Goal: Communication & Community: Answer question/provide support

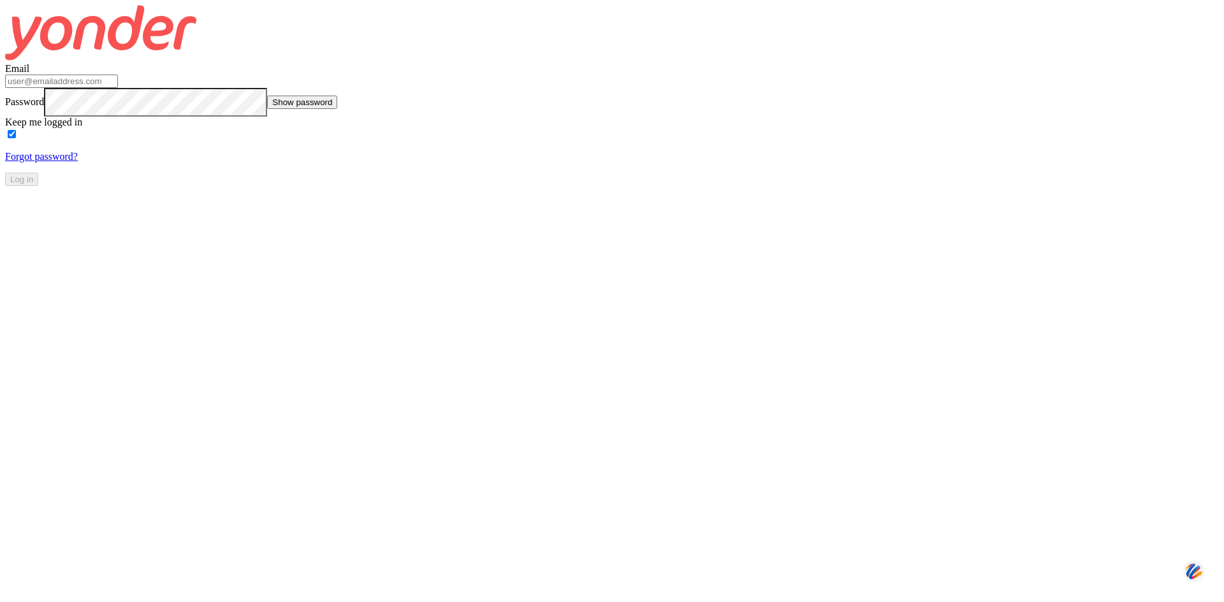
type input "[PERSON_NAME][EMAIL_ADDRESS][DOMAIN_NAME]"
click at [38, 186] on button "Log in" at bounding box center [21, 179] width 33 height 13
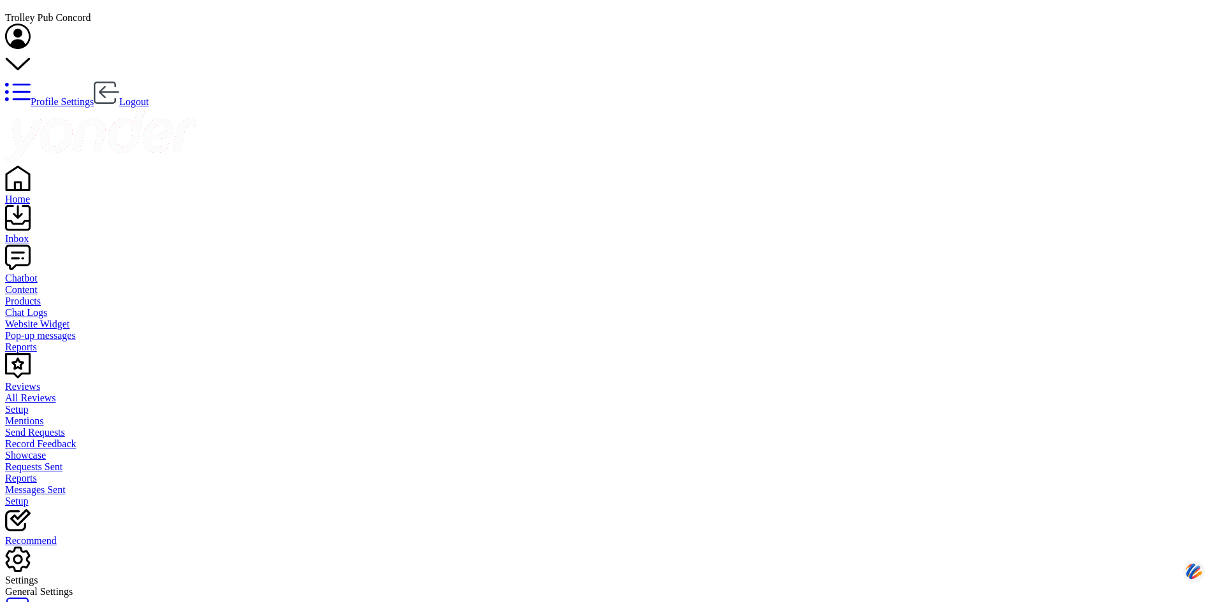
click at [48, 273] on div "Chatbot" at bounding box center [612, 278] width 1214 height 11
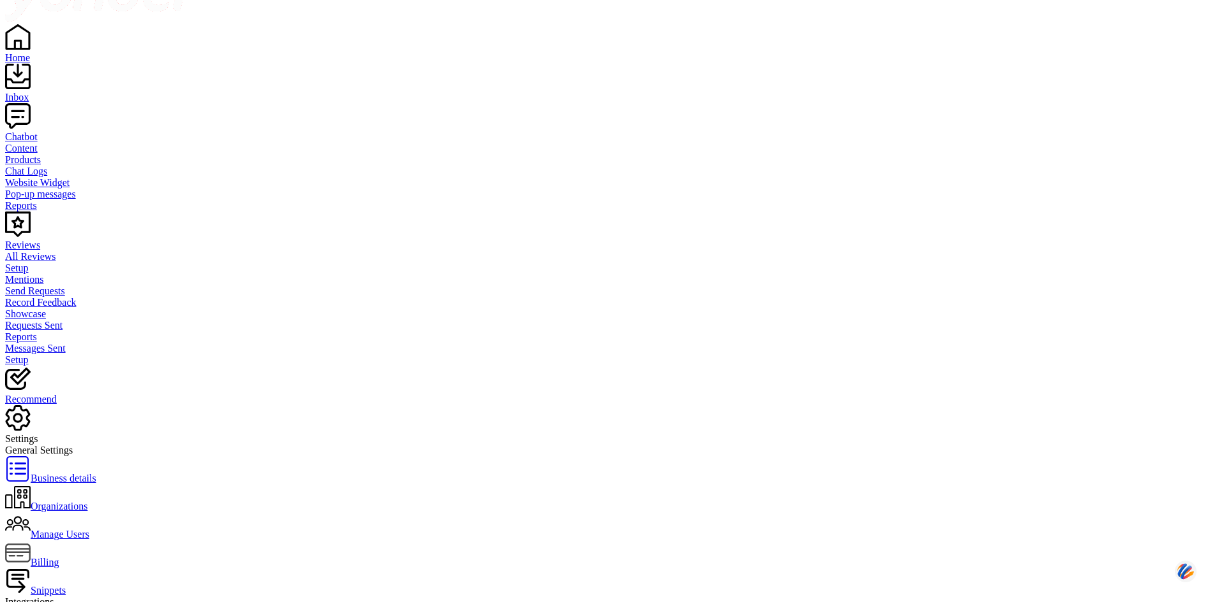
scroll to position [234, 0]
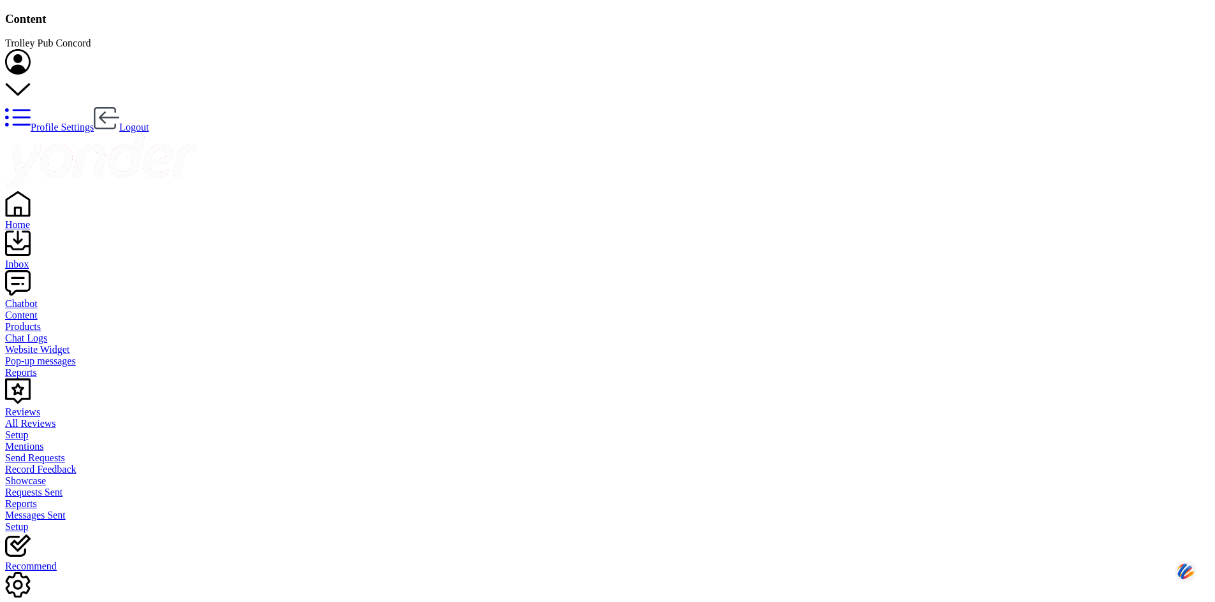
type input "drinks"
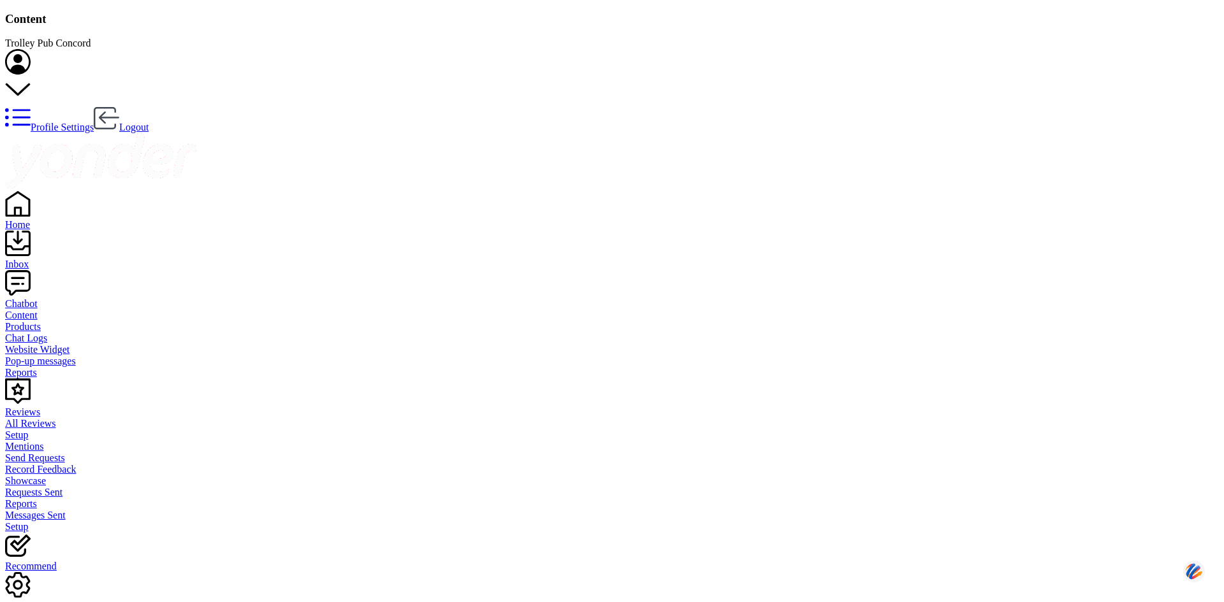
drag, startPoint x: 327, startPoint y: 212, endPoint x: 540, endPoint y: 326, distance: 241.6
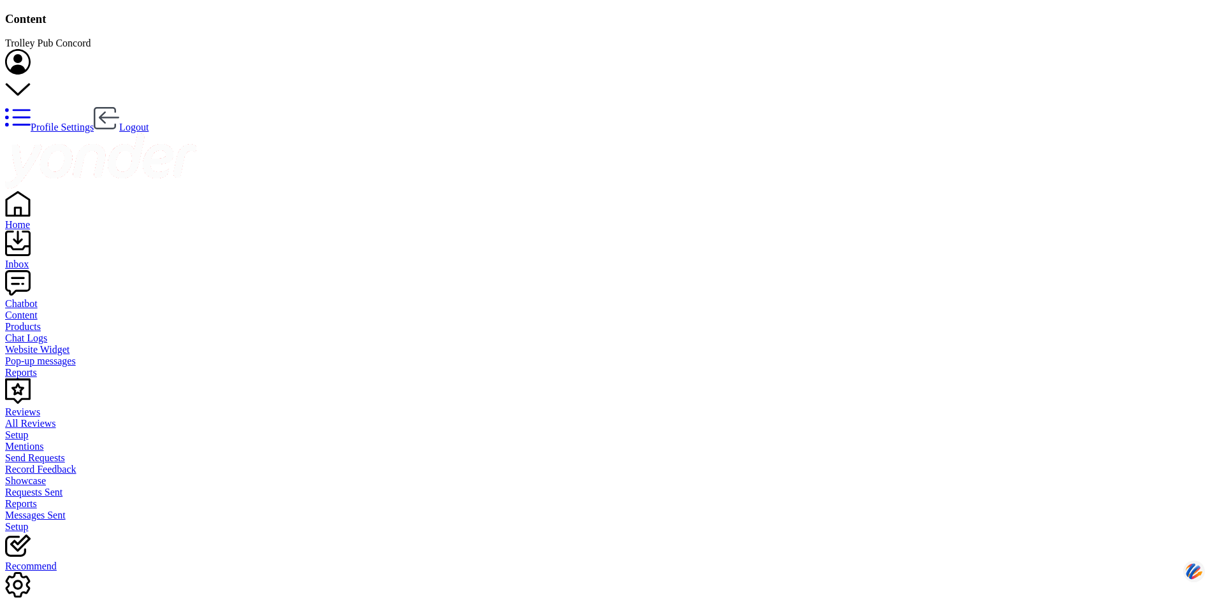
click at [43, 601] on div "Settings" at bounding box center [612, 606] width 1214 height 11
drag, startPoint x: 529, startPoint y: 254, endPoint x: 505, endPoint y: 248, distance: 24.3
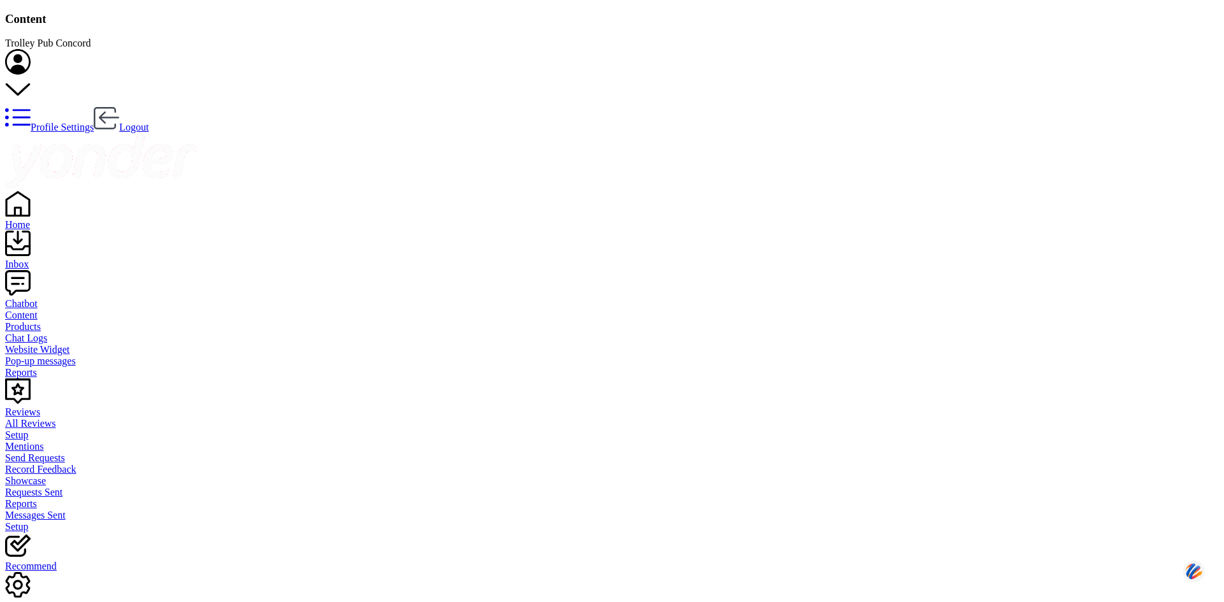
drag, startPoint x: 792, startPoint y: 250, endPoint x: 166, endPoint y: 267, distance: 626.3
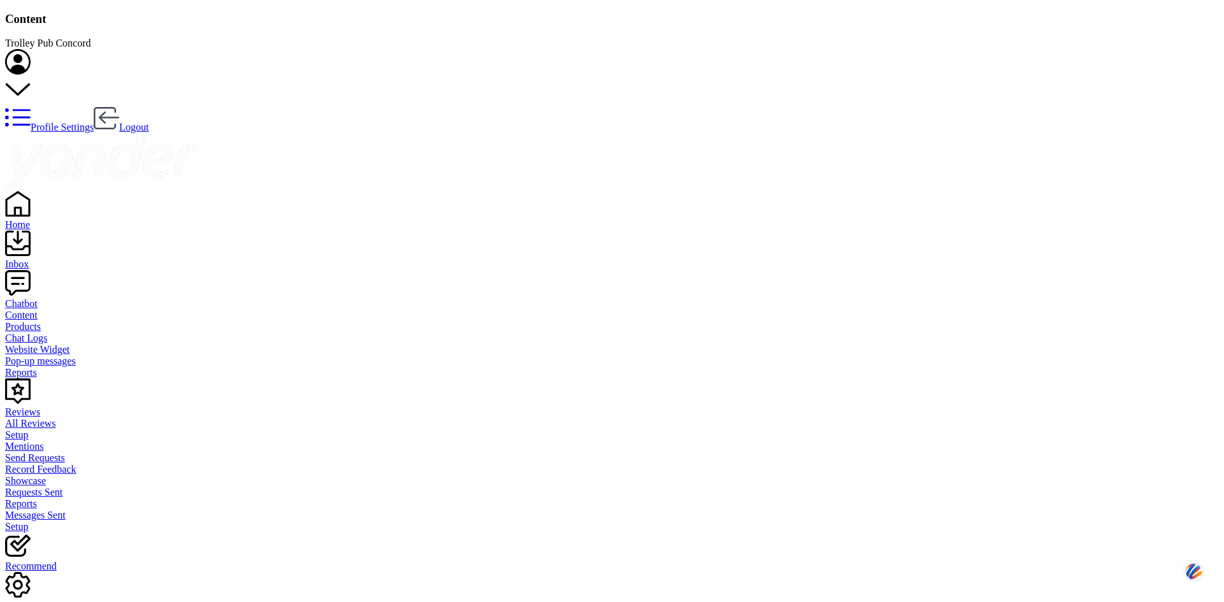
type textarea "Sorry, To ensure only permitted beverages are on board, we no longer allow BYOB…"
drag, startPoint x: 321, startPoint y: 207, endPoint x: 171, endPoint y: 209, distance: 149.2
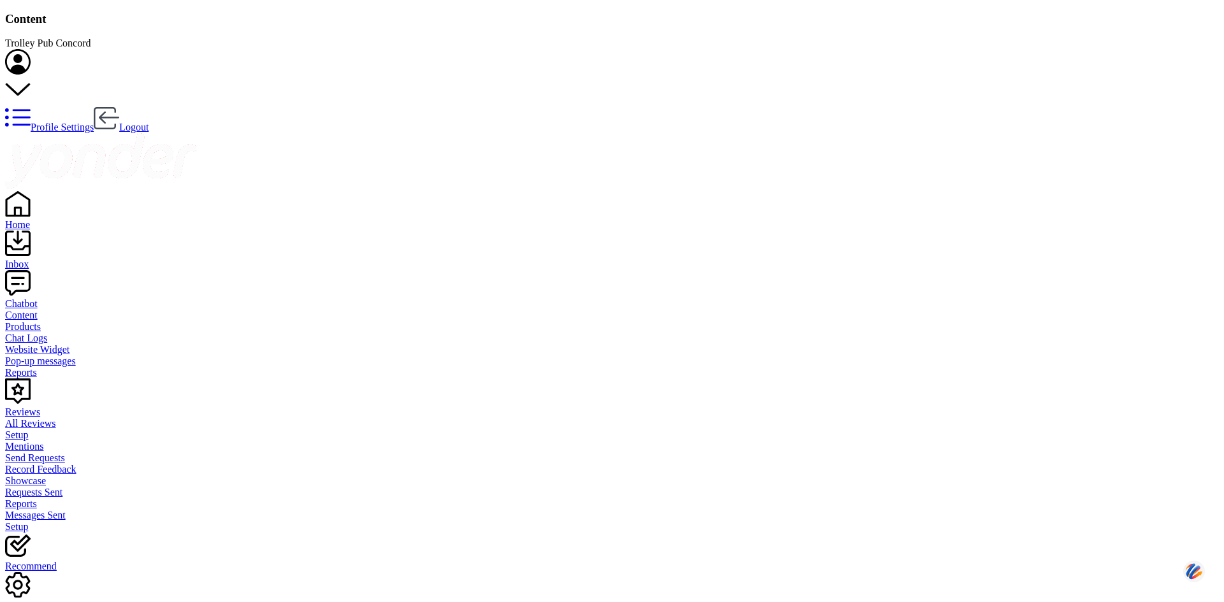
drag, startPoint x: 666, startPoint y: 210, endPoint x: 469, endPoint y: 212, distance: 196.4
type textarea "Passengers get one free drink! Others are available at amazing prices! During t…"
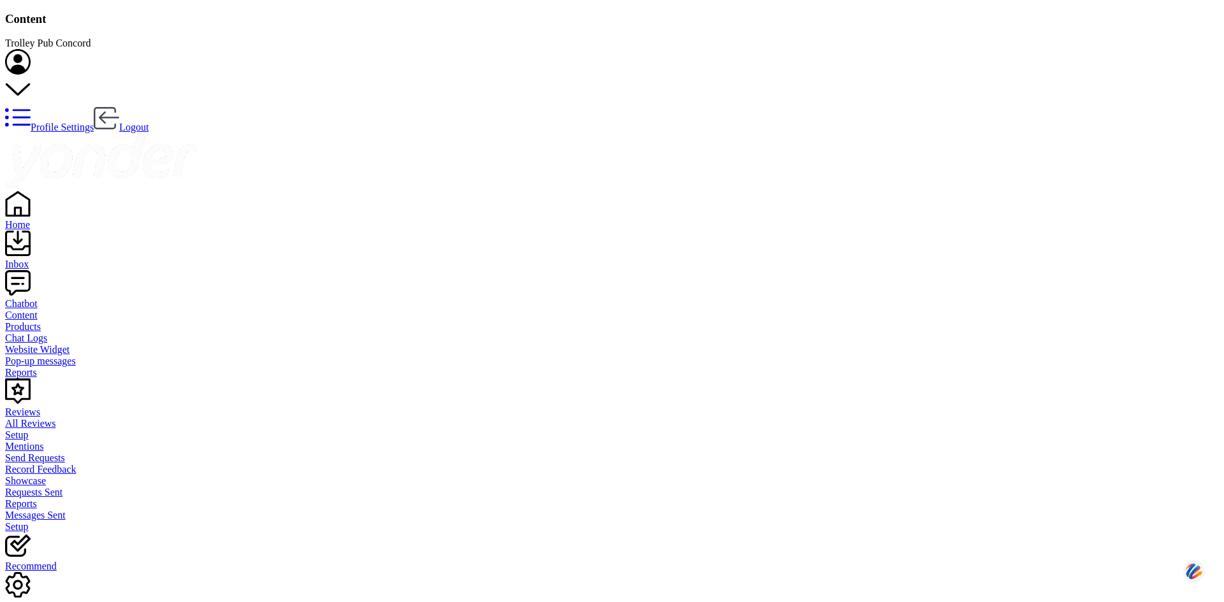
drag, startPoint x: 257, startPoint y: 78, endPoint x: 146, endPoint y: 71, distance: 111.1
drag, startPoint x: 193, startPoint y: 71, endPoint x: 170, endPoint y: 71, distance: 22.3
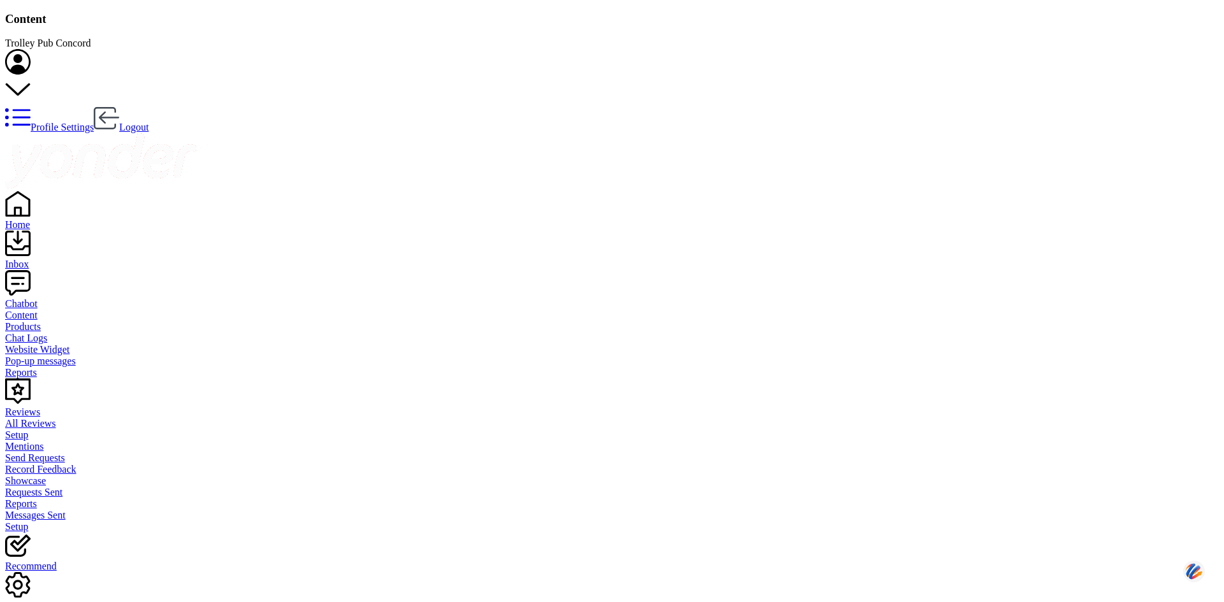
drag, startPoint x: 223, startPoint y: 75, endPoint x: 136, endPoint y: 69, distance: 86.2
drag, startPoint x: 224, startPoint y: 69, endPoint x: 157, endPoint y: 72, distance: 67.0
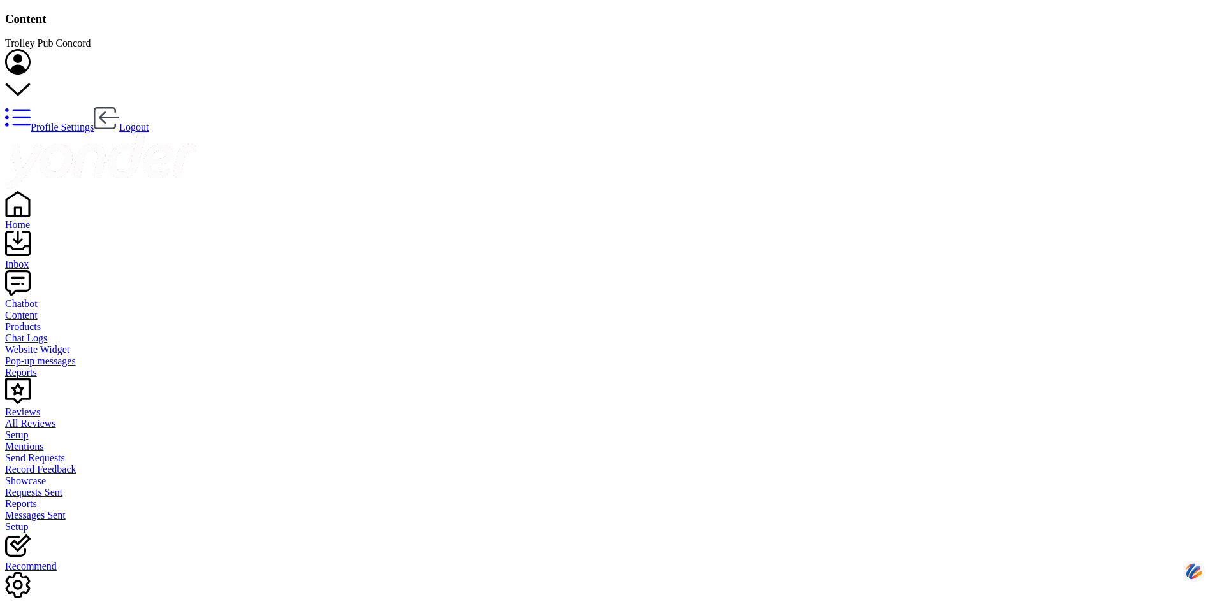
drag, startPoint x: 180, startPoint y: 71, endPoint x: 157, endPoint y: 69, distance: 22.4
type input "how old"
drag, startPoint x: 531, startPoint y: 209, endPoint x: 163, endPoint y: 211, distance: 368.5
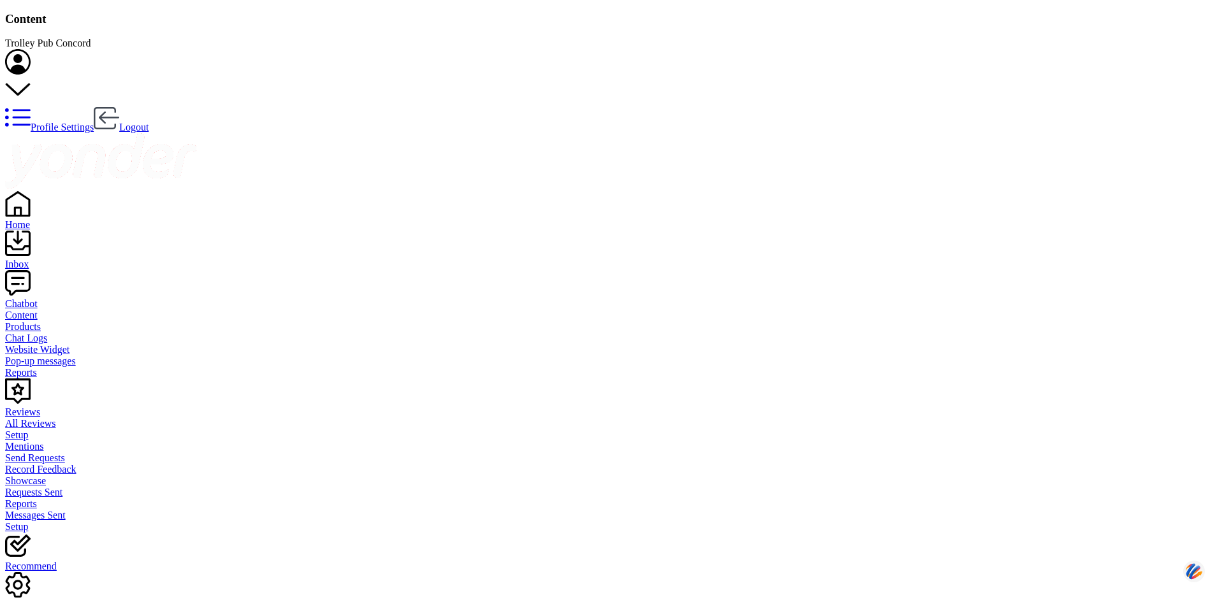
type textarea "We do not have age minimums. Child seat regulations may apply, and young childr…"
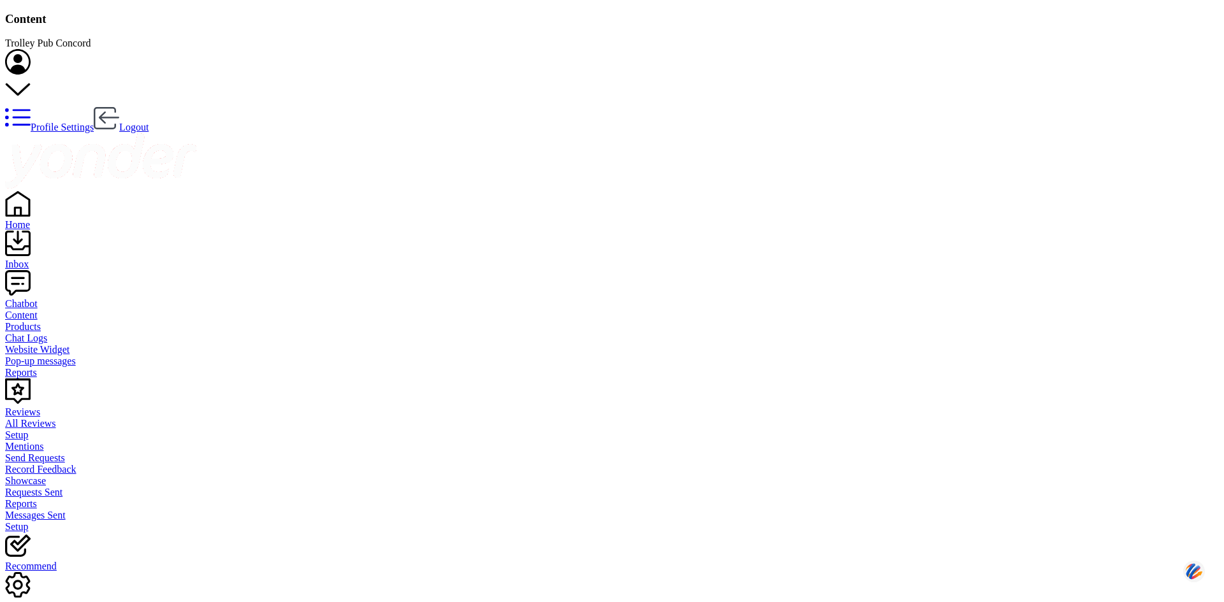
click at [50, 219] on div "Home" at bounding box center [612, 224] width 1214 height 11
